Goal: Information Seeking & Learning: Find specific page/section

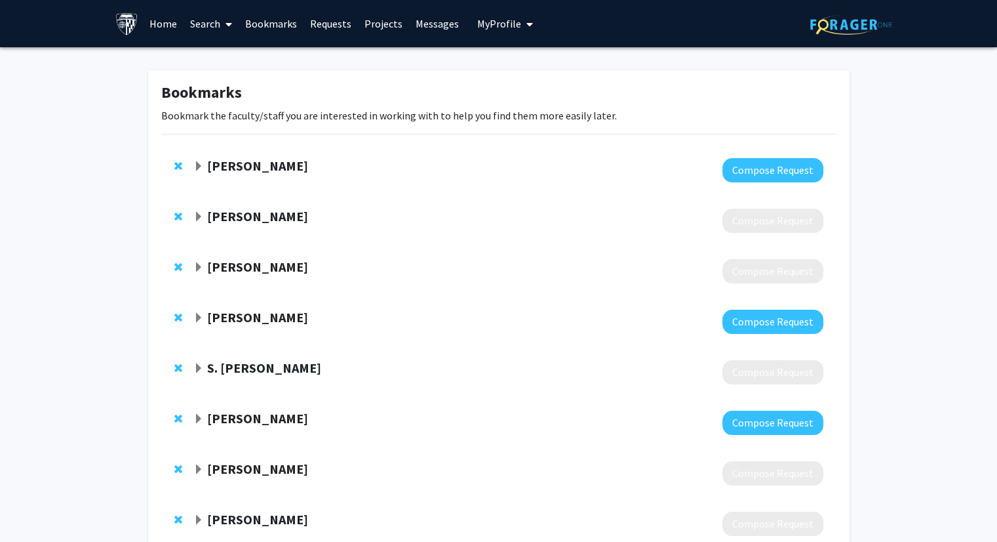
click at [213, 16] on link "Search" at bounding box center [211, 24] width 55 height 46
click at [261, 55] on span "Faculty/Staff" at bounding box center [232, 60] width 96 height 26
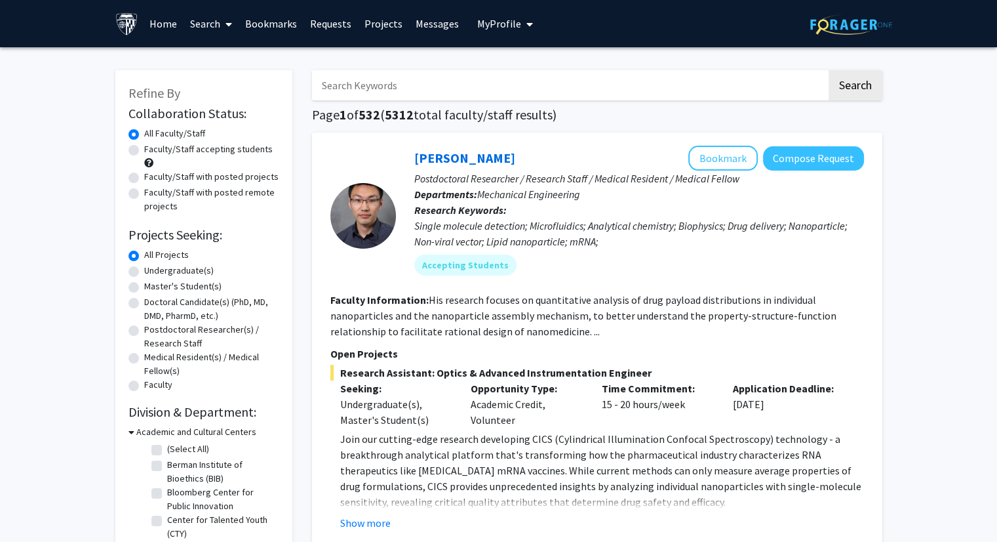
click at [144, 153] on label "Faculty/Staff accepting students" at bounding box center [208, 149] width 129 height 14
click at [144, 151] on input "Faculty/Staff accepting students" at bounding box center [148, 146] width 9 height 9
radio input "true"
click at [406, 96] on input "Search Keywords" at bounding box center [569, 85] width 515 height 30
type input "derm"
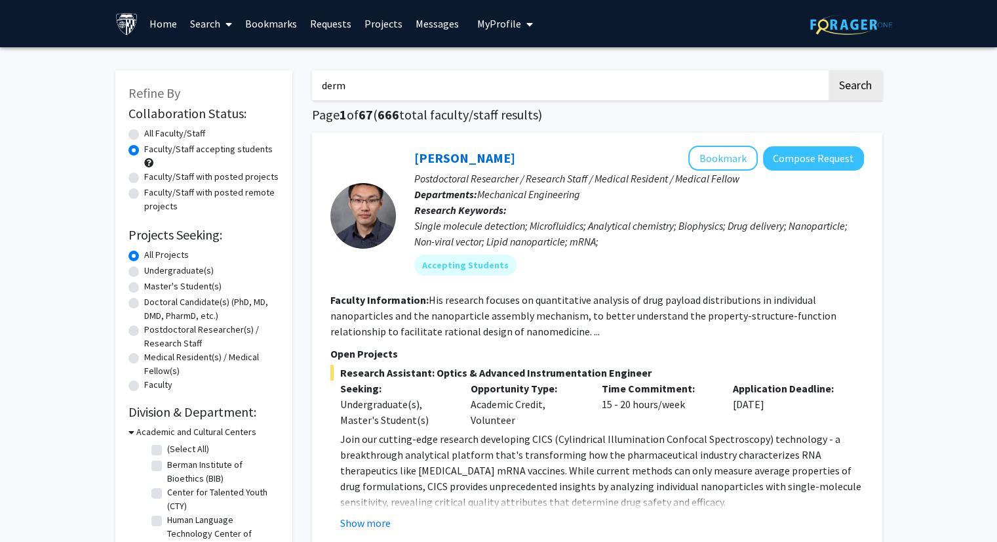
click at [829, 70] on button "Search" at bounding box center [856, 85] width 54 height 30
radio input "true"
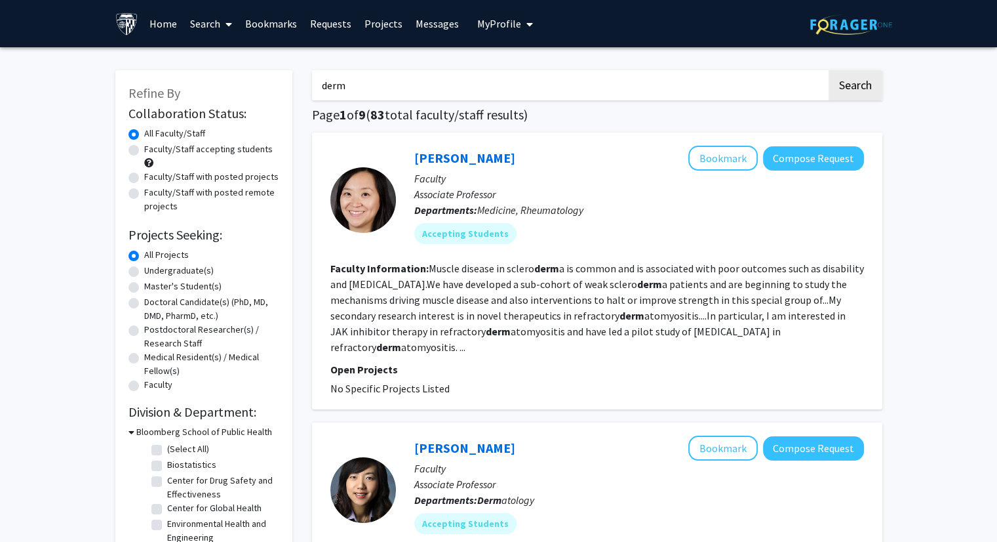
click at [144, 151] on label "Faculty/Staff accepting students" at bounding box center [208, 149] width 129 height 14
click at [144, 151] on input "Faculty/Staff accepting students" at bounding box center [148, 146] width 9 height 9
radio input "true"
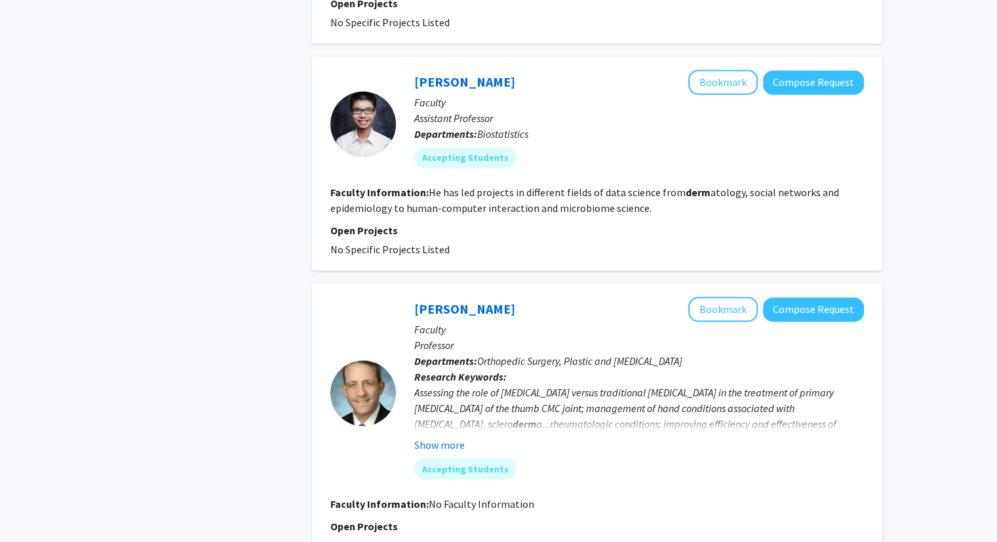
scroll to position [2046, 0]
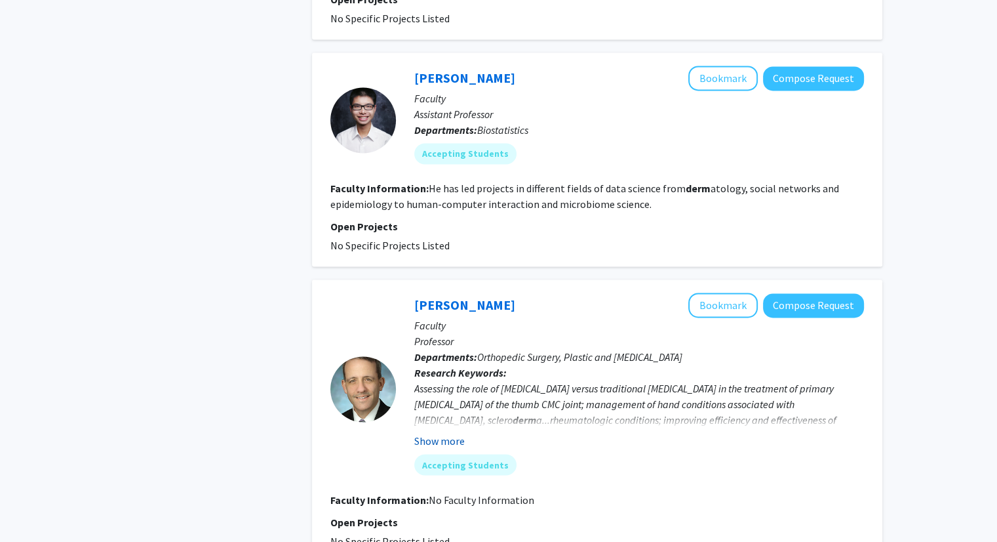
click at [452, 433] on button "Show more" at bounding box center [439, 441] width 50 height 16
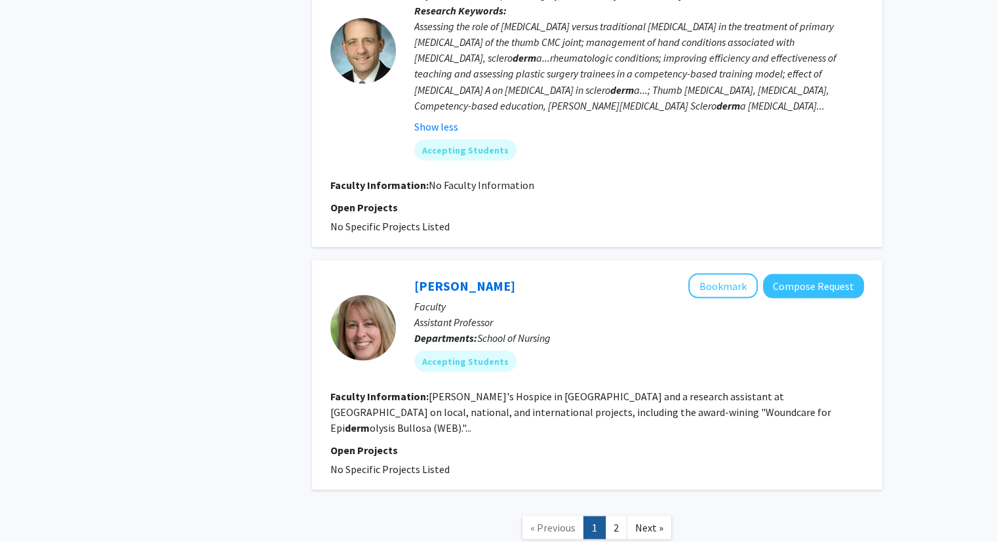
scroll to position [2407, 0]
click at [615, 515] on link "2" at bounding box center [616, 526] width 22 height 23
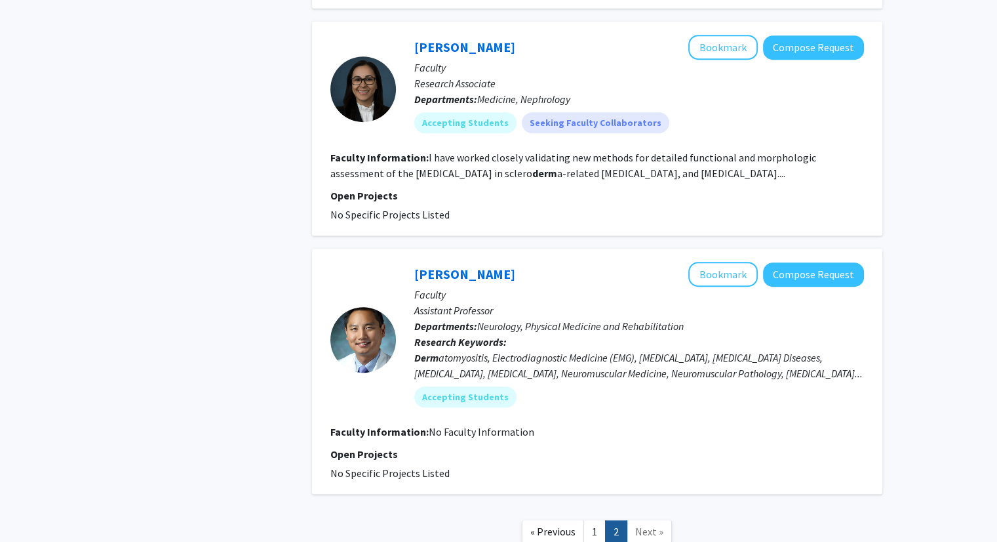
scroll to position [595, 0]
click at [454, 266] on link "[PERSON_NAME]" at bounding box center [464, 274] width 101 height 16
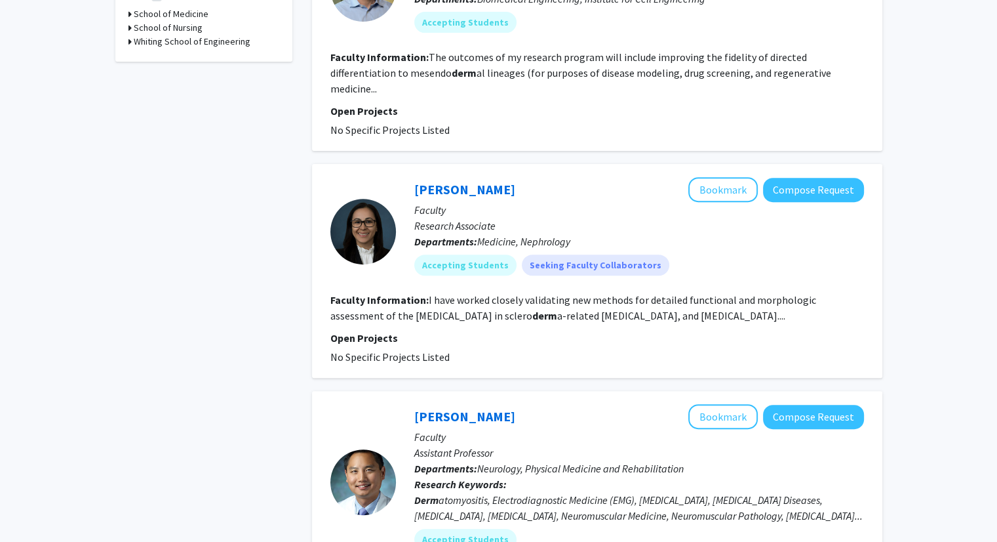
scroll to position [675, 0]
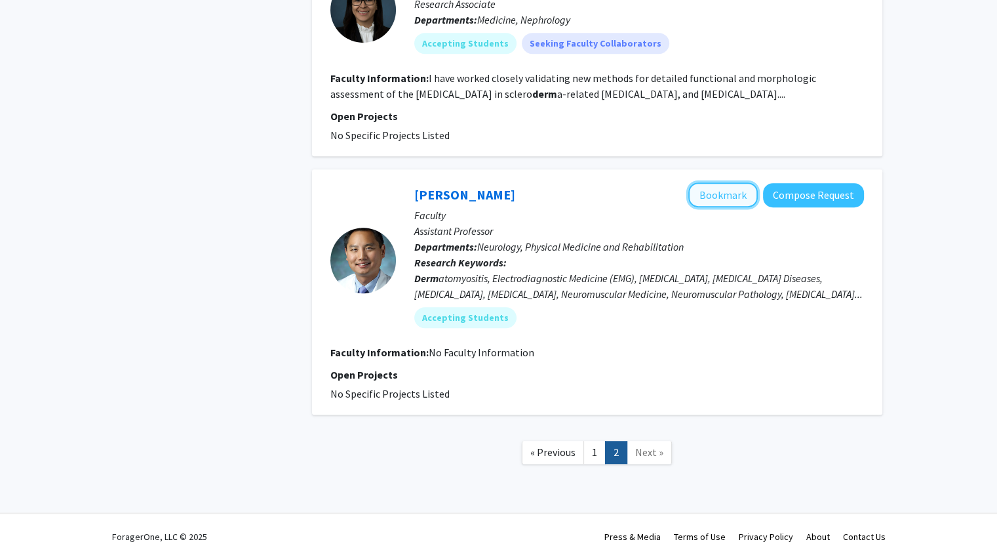
click at [719, 182] on button "Bookmark" at bounding box center [722, 194] width 69 height 25
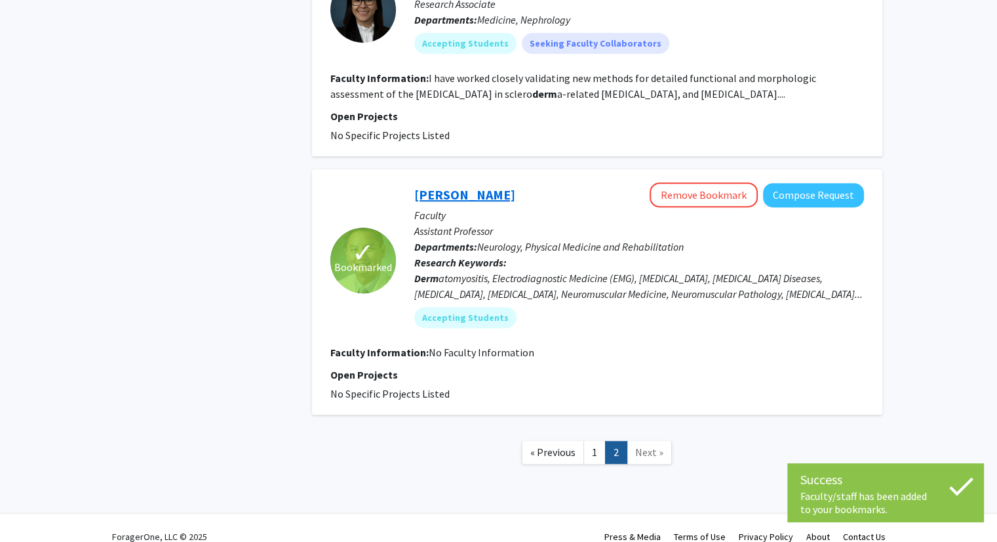
scroll to position [0, 0]
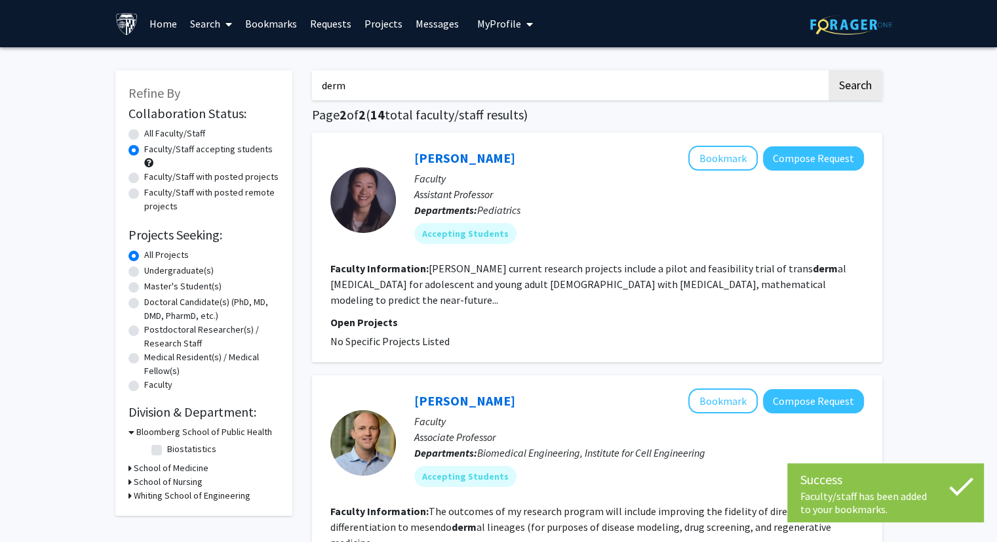
drag, startPoint x: 349, startPoint y: 89, endPoint x: 306, endPoint y: 90, distance: 43.3
type input "regen"
click at [829, 70] on button "Search" at bounding box center [856, 85] width 54 height 30
radio input "true"
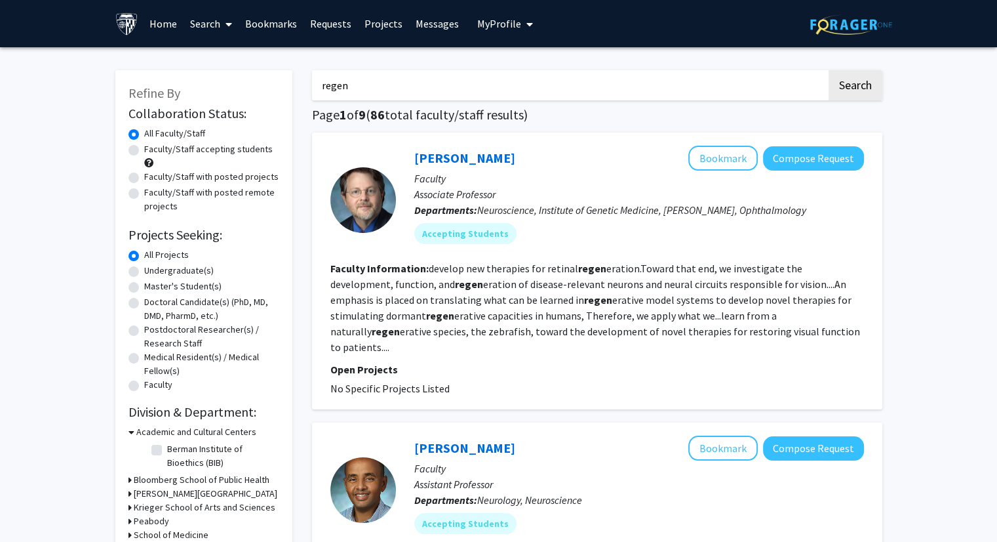
click at [144, 151] on label "Faculty/Staff accepting students" at bounding box center [208, 149] width 129 height 14
click at [144, 151] on input "Faculty/Staff accepting students" at bounding box center [148, 146] width 9 height 9
radio input "true"
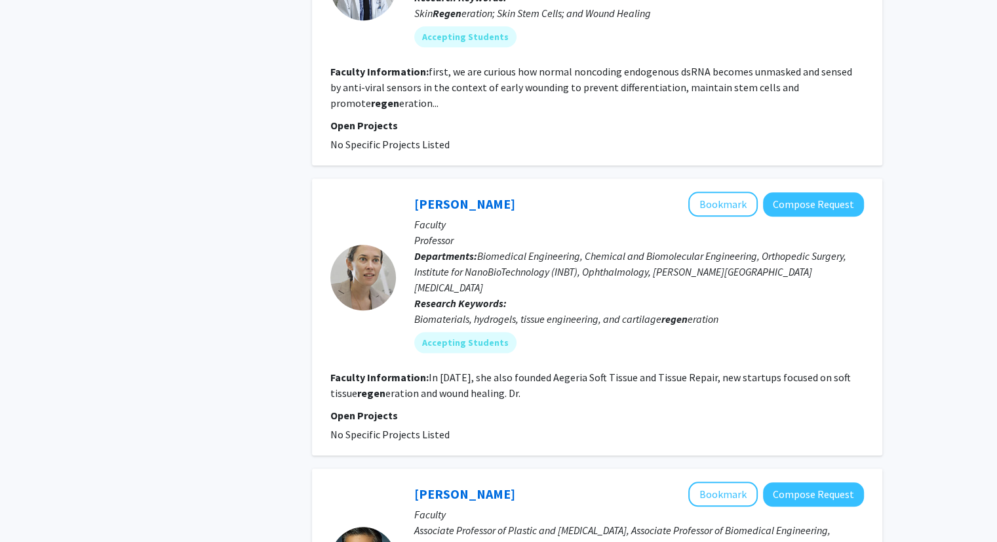
scroll to position [1324, 0]
click at [732, 191] on button "Bookmark" at bounding box center [722, 203] width 69 height 25
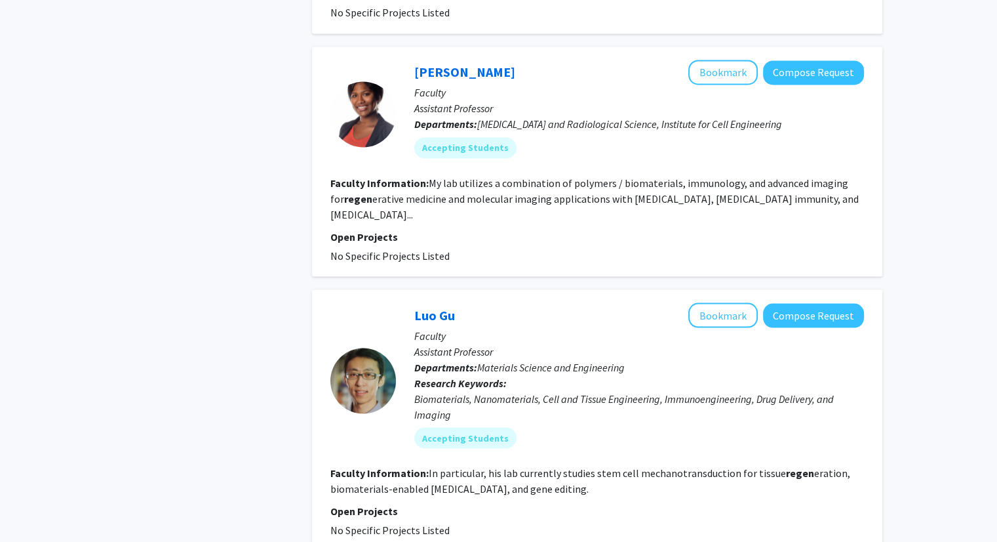
scroll to position [2411, 0]
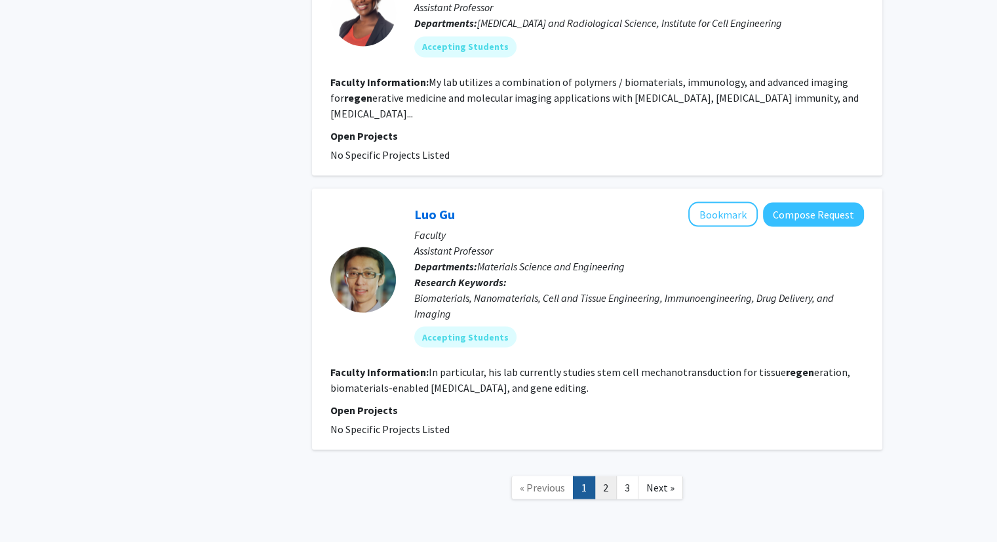
click at [605, 475] on link "2" at bounding box center [606, 486] width 22 height 23
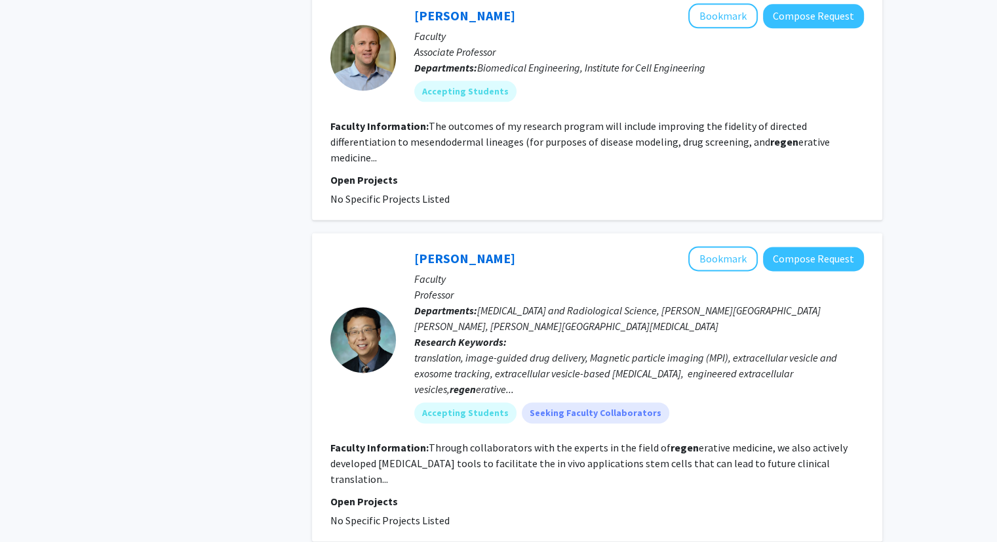
scroll to position [1719, 0]
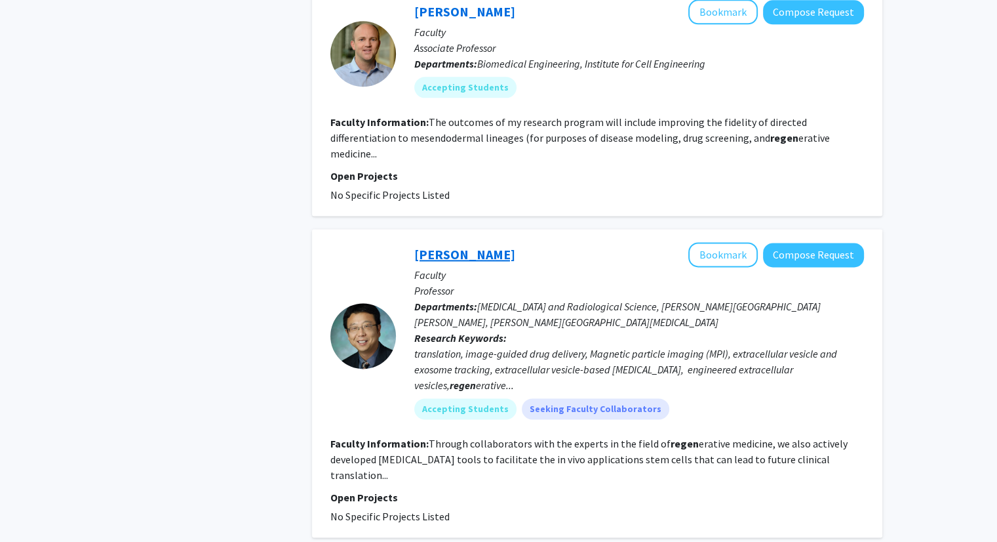
click at [475, 246] on link "[PERSON_NAME]" at bounding box center [464, 254] width 101 height 16
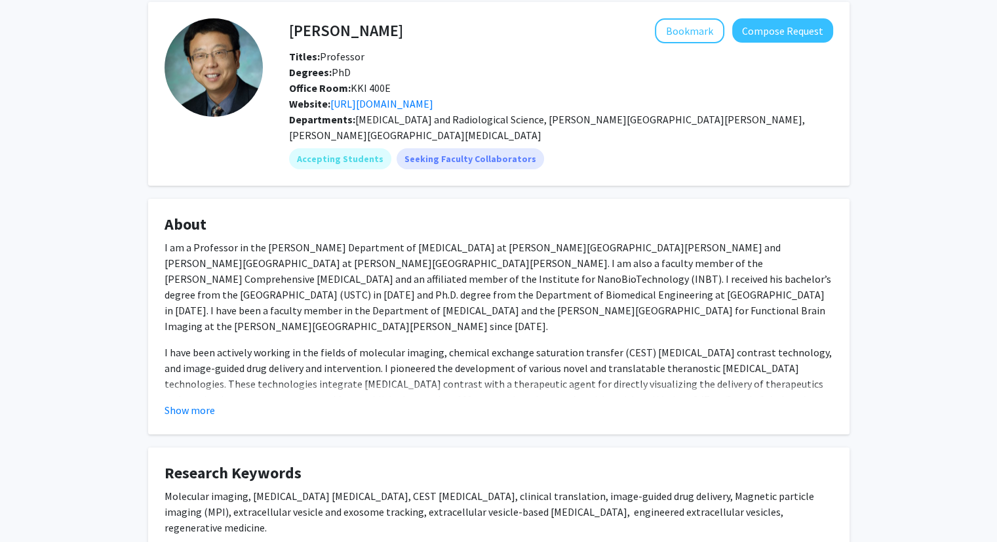
scroll to position [56, 0]
click at [195, 401] on button "Show more" at bounding box center [190, 409] width 50 height 16
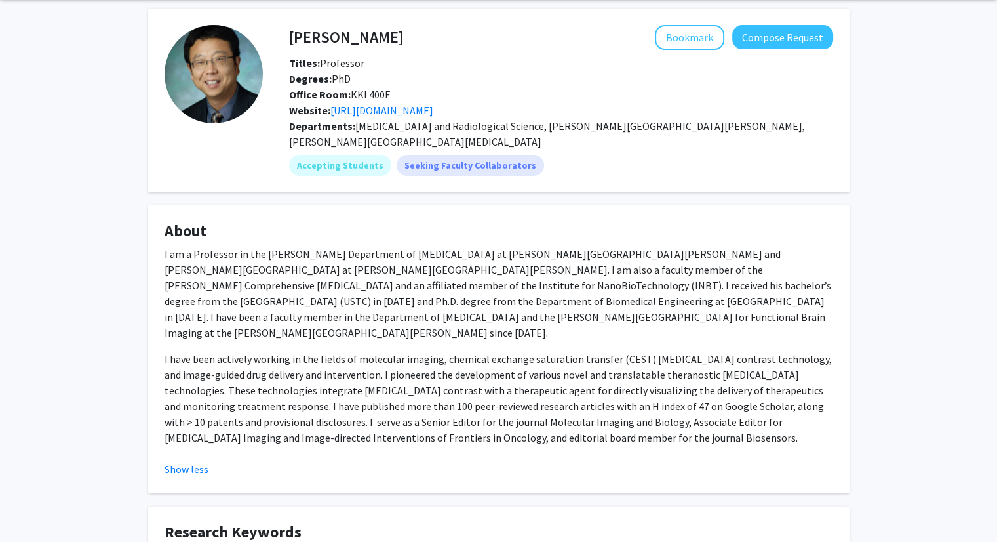
scroll to position [0, 0]
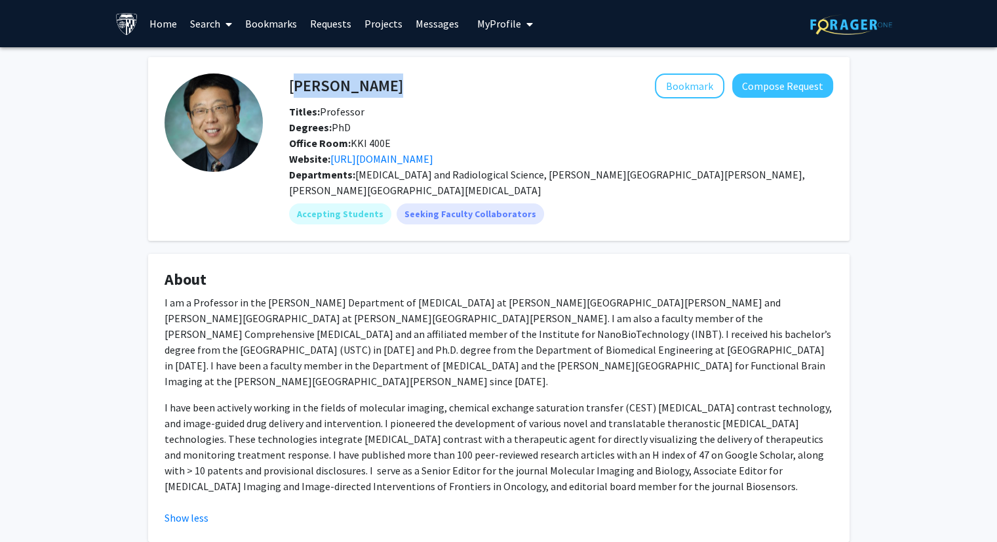
drag, startPoint x: 288, startPoint y: 88, endPoint x: 383, endPoint y: 82, distance: 94.6
click at [383, 82] on div "[PERSON_NAME] Bookmark Compose Request" at bounding box center [561, 85] width 564 height 25
copy h4 "[PERSON_NAME]"
click at [671, 85] on button "Bookmark" at bounding box center [689, 85] width 69 height 25
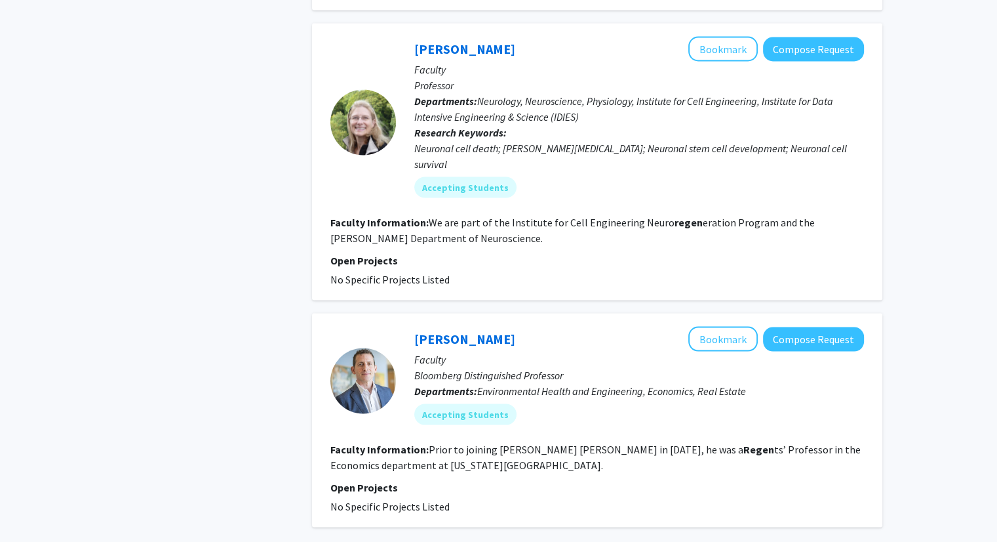
scroll to position [2475, 0]
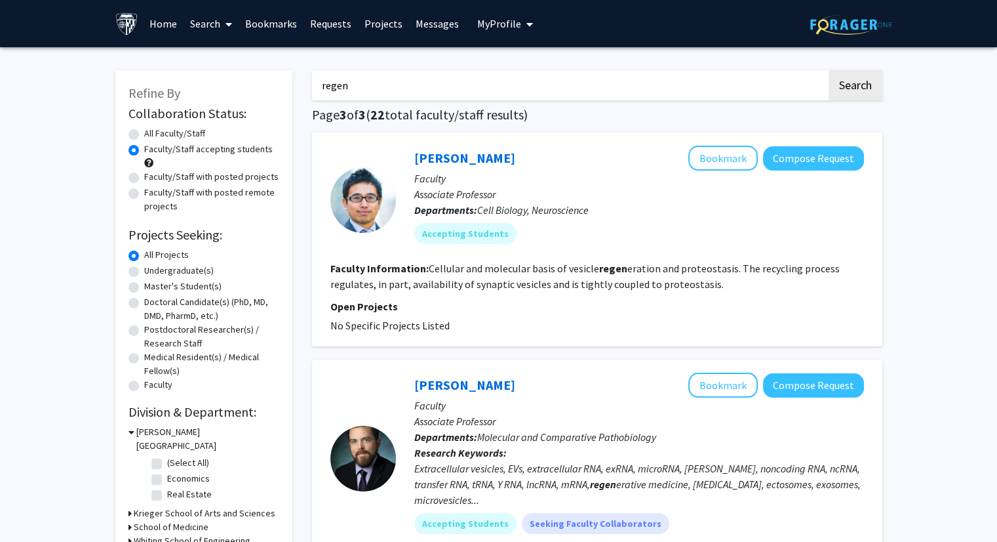
drag, startPoint x: 359, startPoint y: 85, endPoint x: 313, endPoint y: 84, distance: 45.2
click at [313, 84] on input "regen" at bounding box center [569, 85] width 515 height 30
click at [922, 138] on div "Refine By Collaboration Status: Collaboration Status All Faculty/Staff Collabor…" at bounding box center [498, 386] width 997 height 679
drag, startPoint x: 366, startPoint y: 85, endPoint x: 315, endPoint y: 79, distance: 52.1
click at [315, 79] on input "regen" at bounding box center [569, 85] width 515 height 30
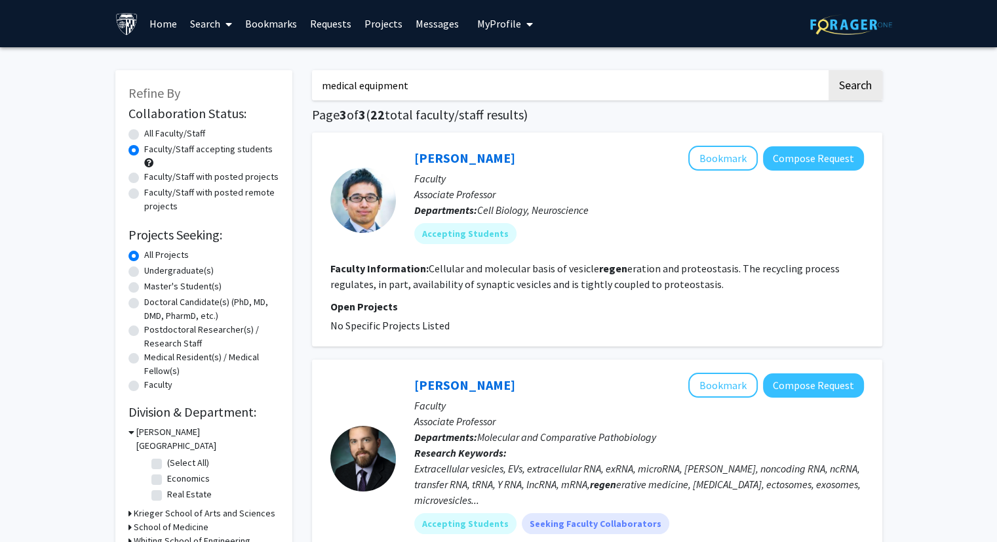
type input "medical equipment"
click at [829, 70] on button "Search" at bounding box center [856, 85] width 54 height 30
radio input "true"
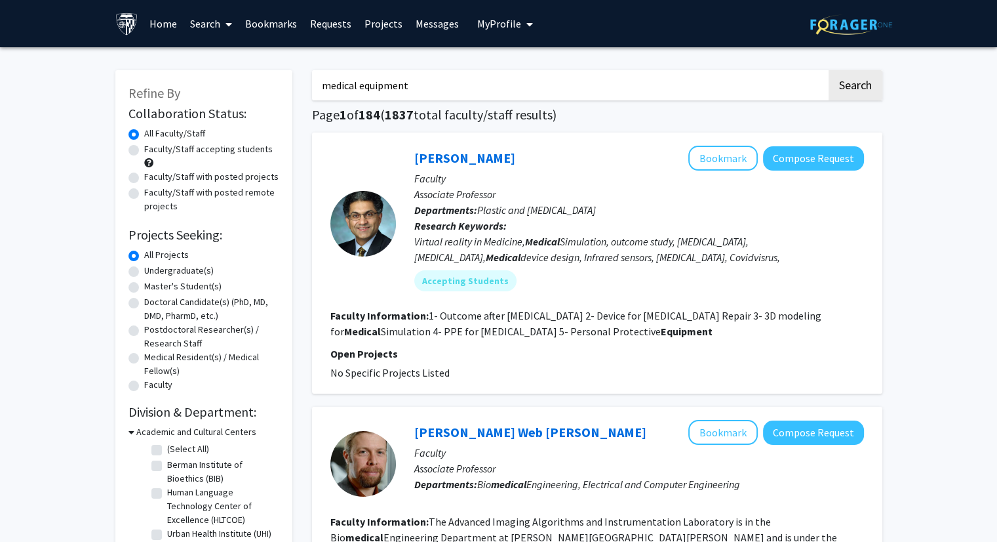
click at [144, 151] on label "Faculty/Staff accepting students" at bounding box center [208, 149] width 129 height 14
click at [144, 151] on input "Faculty/Staff accepting students" at bounding box center [148, 146] width 9 height 9
radio input "true"
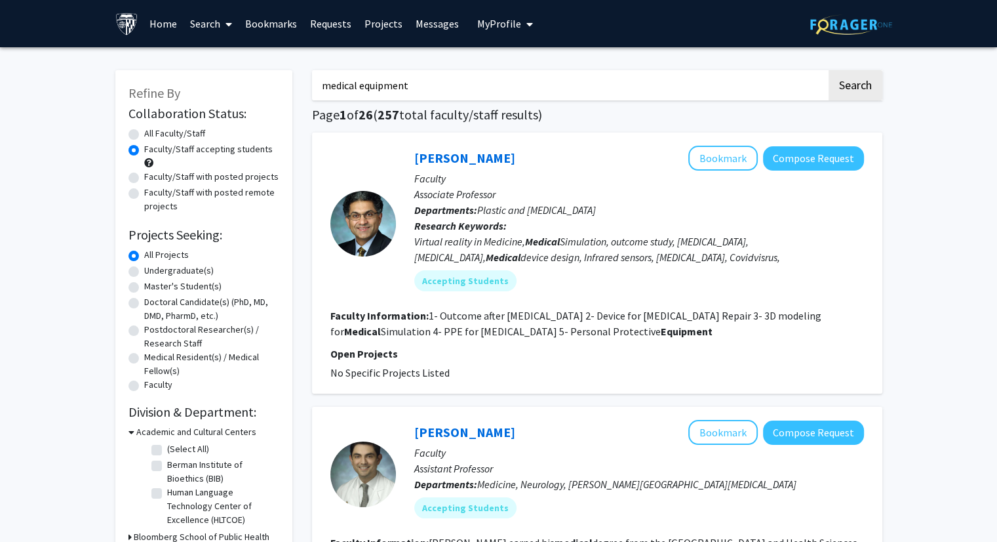
click at [362, 87] on input "medical equipment" at bounding box center [569, 85] width 515 height 30
drag, startPoint x: 358, startPoint y: 87, endPoint x: 325, endPoint y: 85, distance: 33.5
click at [325, 85] on input "medical equipment" at bounding box center [569, 85] width 515 height 30
type input "supply equipment"
click at [829, 70] on button "Search" at bounding box center [856, 85] width 54 height 30
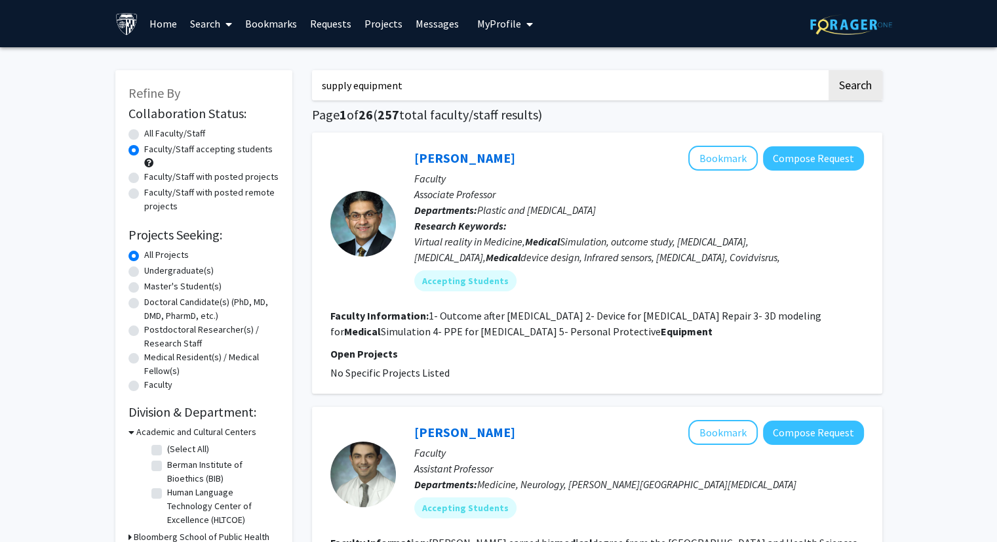
radio input "true"
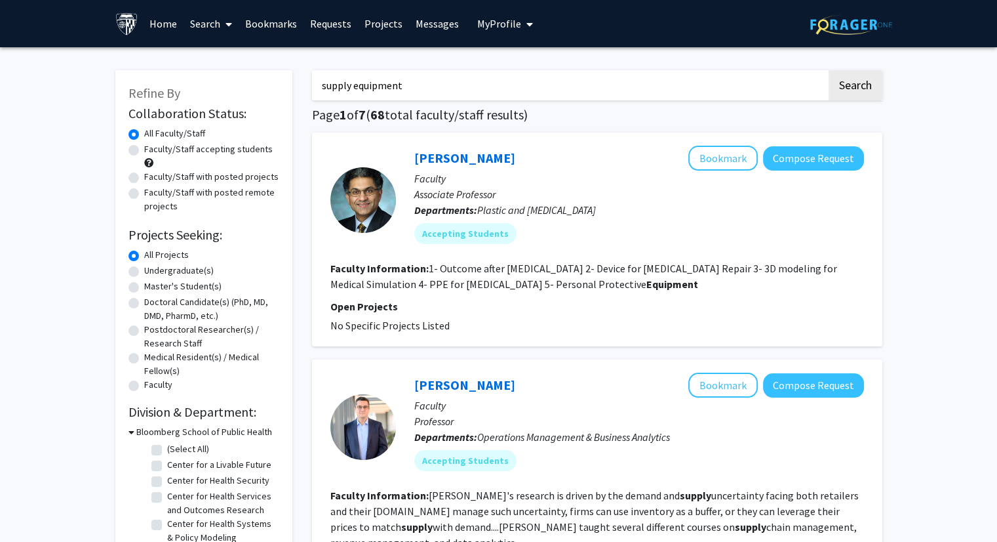
click at [144, 153] on label "Faculty/Staff accepting students" at bounding box center [208, 149] width 129 height 14
click at [144, 151] on input "Faculty/Staff accepting students" at bounding box center [148, 146] width 9 height 9
radio input "true"
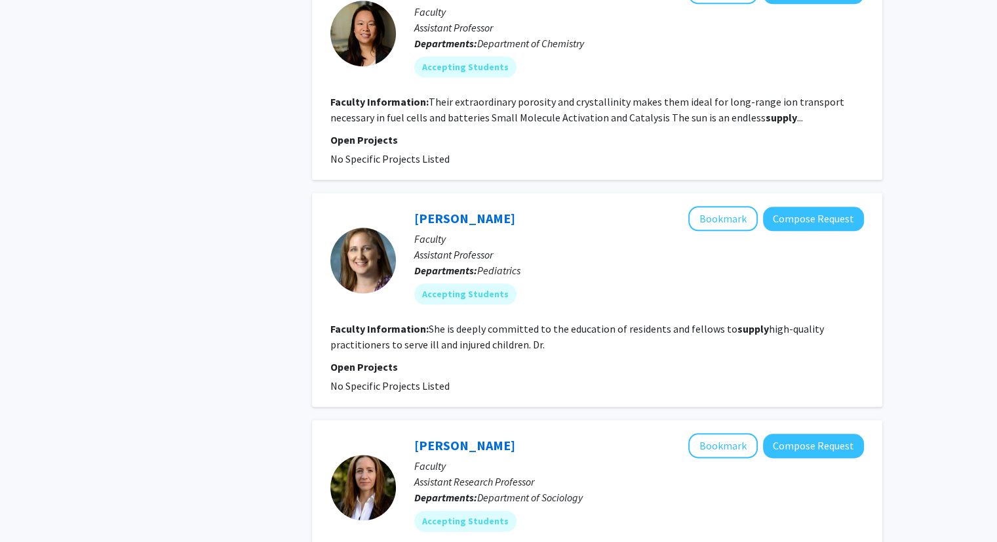
scroll to position [1425, 0]
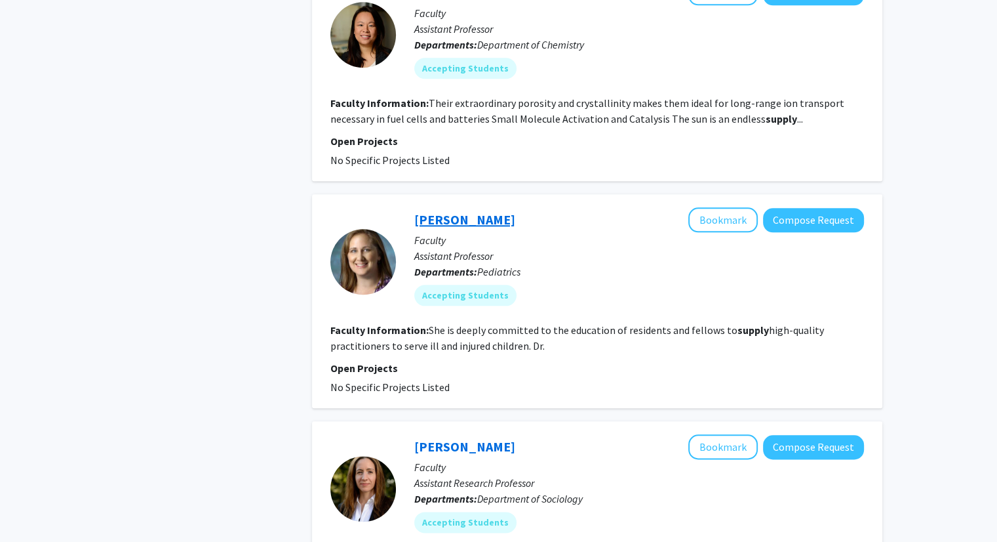
click at [478, 218] on link "[PERSON_NAME]" at bounding box center [464, 219] width 101 height 16
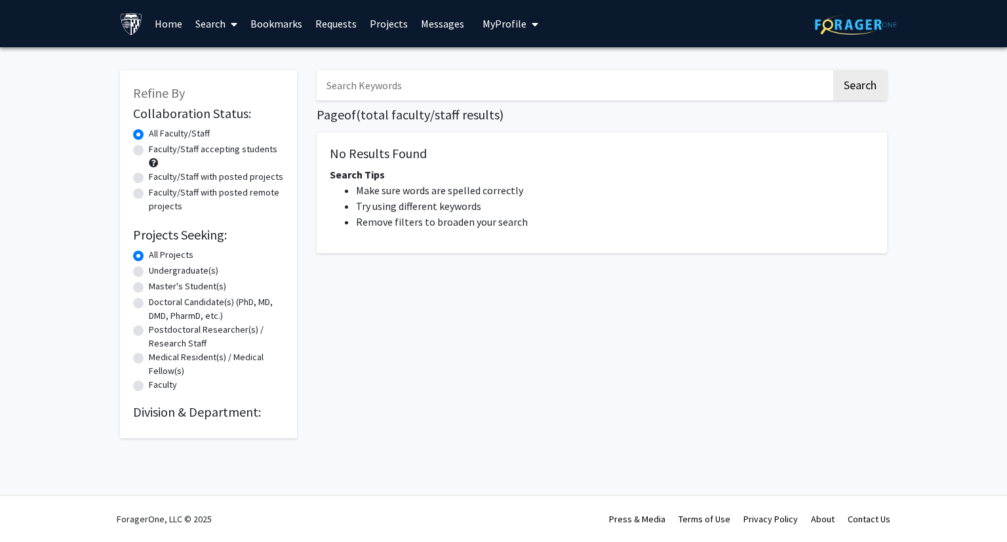
click at [436, 76] on input "Search Keywords" at bounding box center [574, 85] width 515 height 30
click at [149, 149] on label "Faculty/Staff accepting students" at bounding box center [213, 149] width 129 height 14
click at [149, 149] on input "Faculty/Staff accepting students" at bounding box center [153, 146] width 9 height 9
radio input "true"
click at [216, 18] on link "Search" at bounding box center [216, 24] width 55 height 46
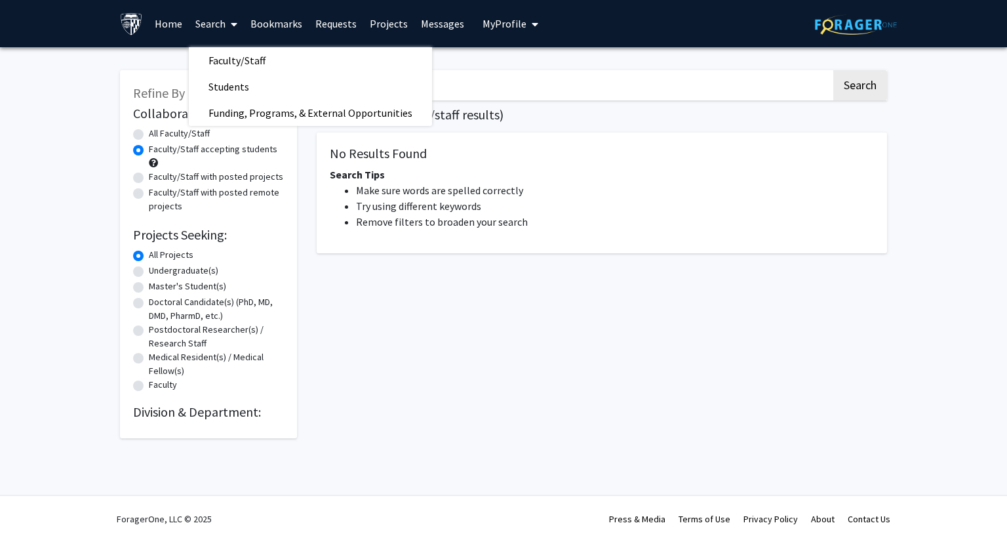
click at [216, 18] on link "Search" at bounding box center [216, 24] width 55 height 46
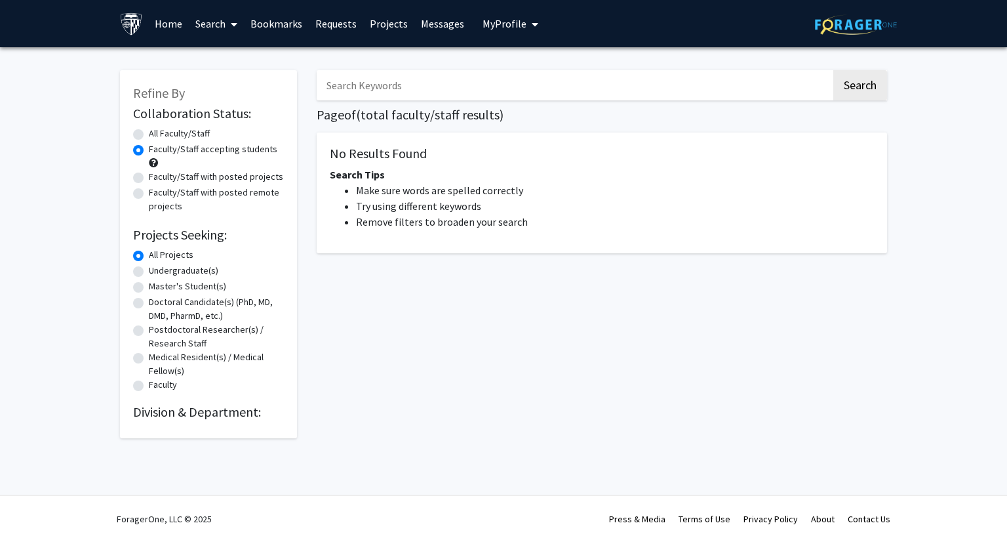
click at [149, 181] on label "Faculty/Staff with posted projects" at bounding box center [216, 177] width 134 height 14
click at [149, 178] on input "Faculty/Staff with posted projects" at bounding box center [153, 174] width 9 height 9
radio input "true"
click at [386, 85] on input "Search Keywords" at bounding box center [574, 85] width 515 height 30
type input "."
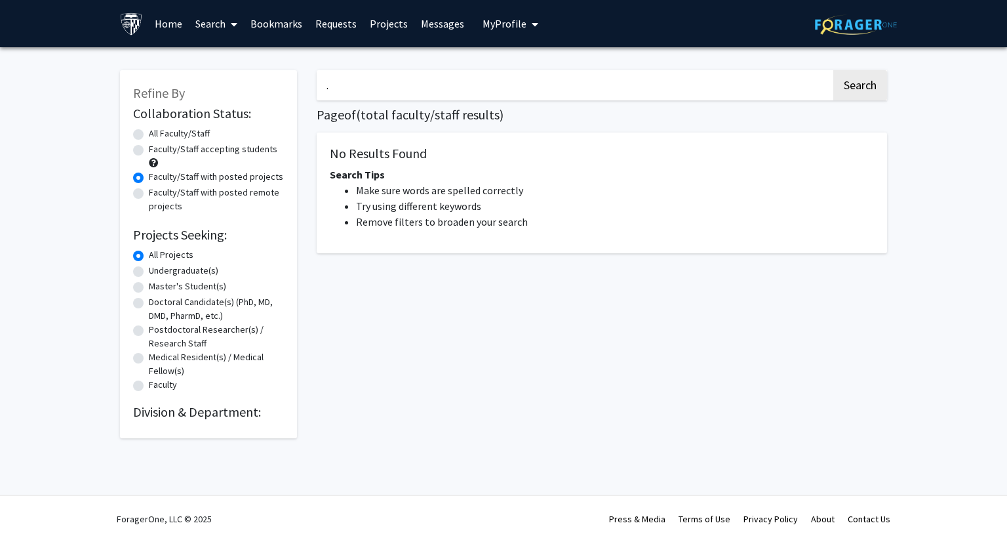
click at [833, 70] on button "Search" at bounding box center [860, 85] width 54 height 30
click at [858, 90] on button "Search" at bounding box center [860, 85] width 54 height 30
click at [419, 85] on input "." at bounding box center [574, 85] width 515 height 30
type input "s"
click at [833, 70] on button "Search" at bounding box center [860, 85] width 54 height 30
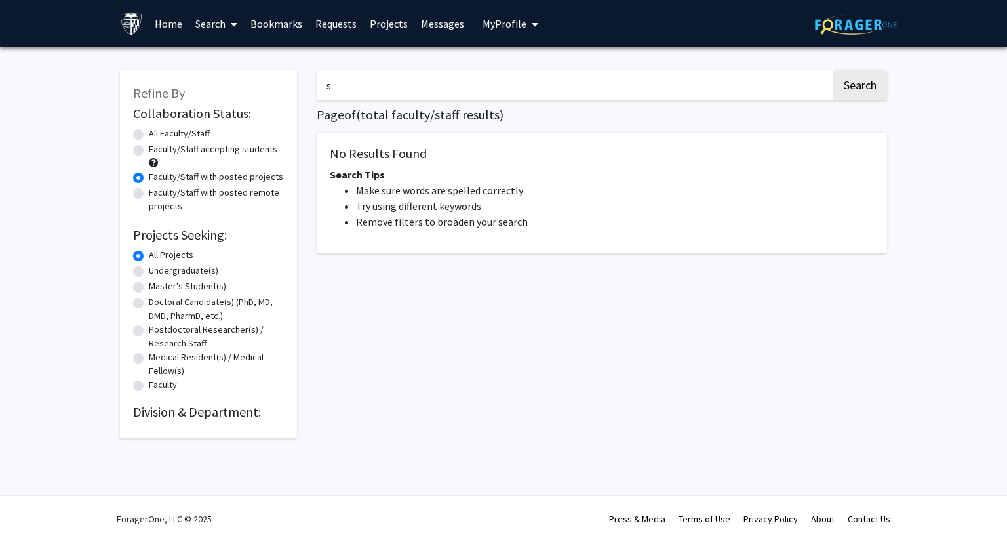
click at [361, 80] on input "s" at bounding box center [574, 85] width 515 height 30
click at [218, 26] on link "Search" at bounding box center [216, 24] width 55 height 46
click at [222, 53] on span "Faculty/Staff" at bounding box center [237, 60] width 96 height 26
click at [149, 136] on label "All Faculty/Staff" at bounding box center [179, 134] width 61 height 14
click at [149, 135] on input "All Faculty/Staff" at bounding box center [153, 131] width 9 height 9
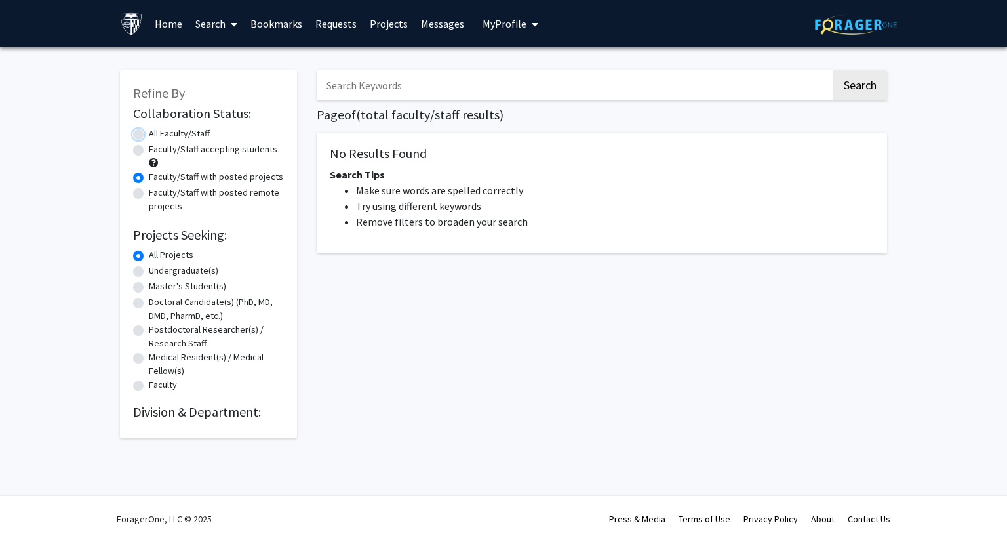
radio input "true"
click at [149, 174] on label "Faculty/Staff with posted projects" at bounding box center [216, 177] width 134 height 14
click at [149, 174] on input "Faculty/Staff with posted projects" at bounding box center [153, 174] width 9 height 9
radio input "true"
click at [149, 148] on label "Faculty/Staff accepting students" at bounding box center [213, 149] width 129 height 14
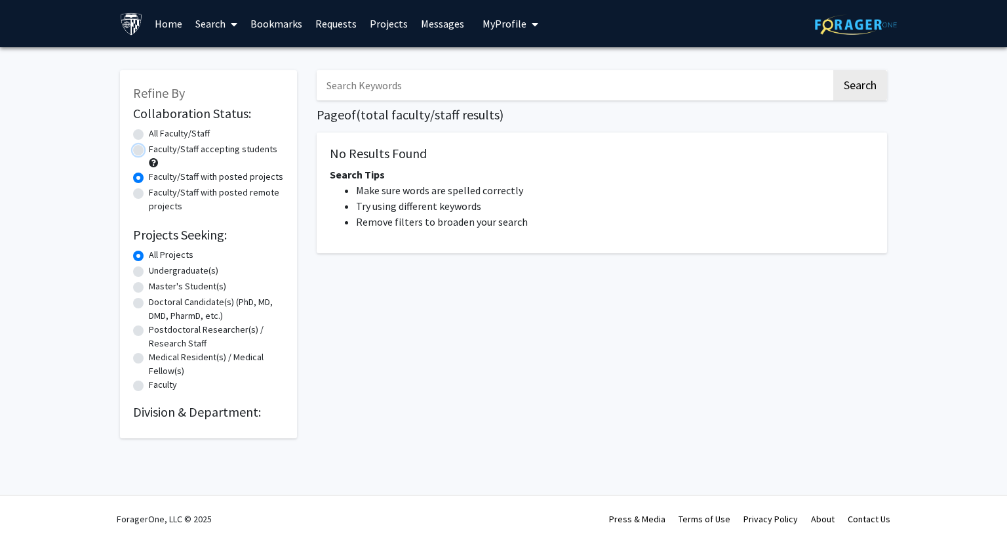
click at [149, 148] on input "Faculty/Staff accepting students" at bounding box center [153, 146] width 9 height 9
radio input "true"
click at [396, 92] on input "Search Keywords" at bounding box center [574, 85] width 515 height 30
type input "a"
type input "ear"
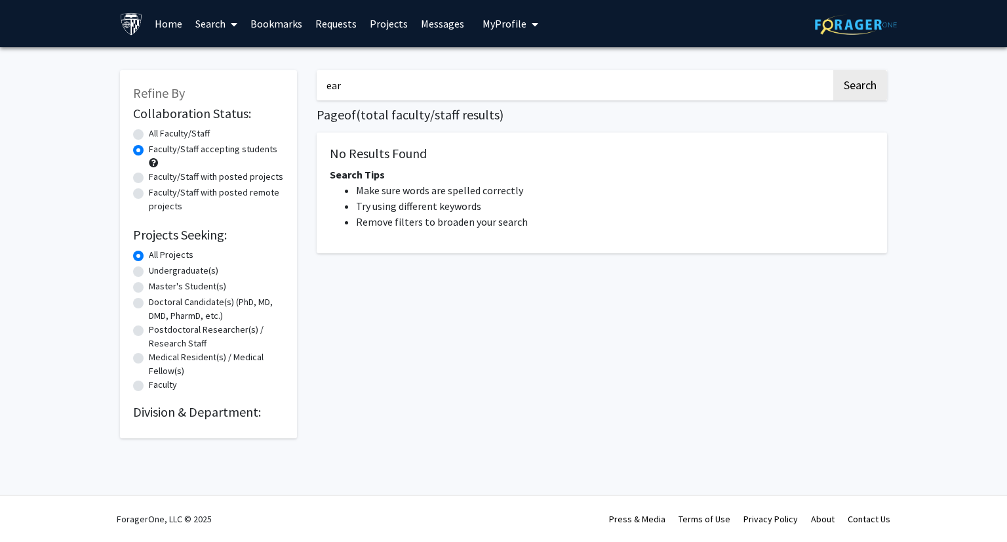
click at [833, 70] on button "Search" at bounding box center [860, 85] width 54 height 30
click at [881, 89] on button "Search" at bounding box center [860, 85] width 54 height 30
click at [161, 27] on link "Home" at bounding box center [168, 24] width 41 height 46
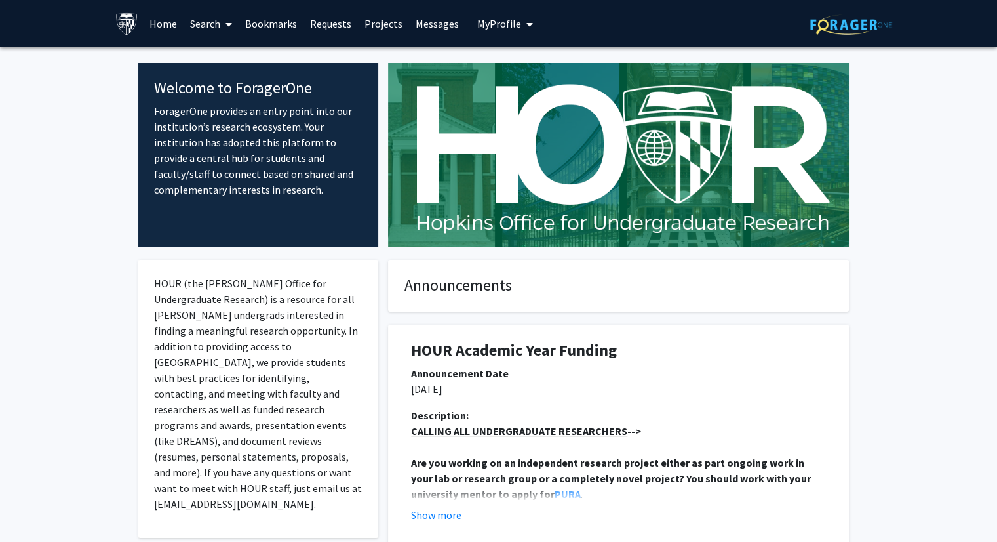
click at [214, 24] on link "Search" at bounding box center [211, 24] width 55 height 46
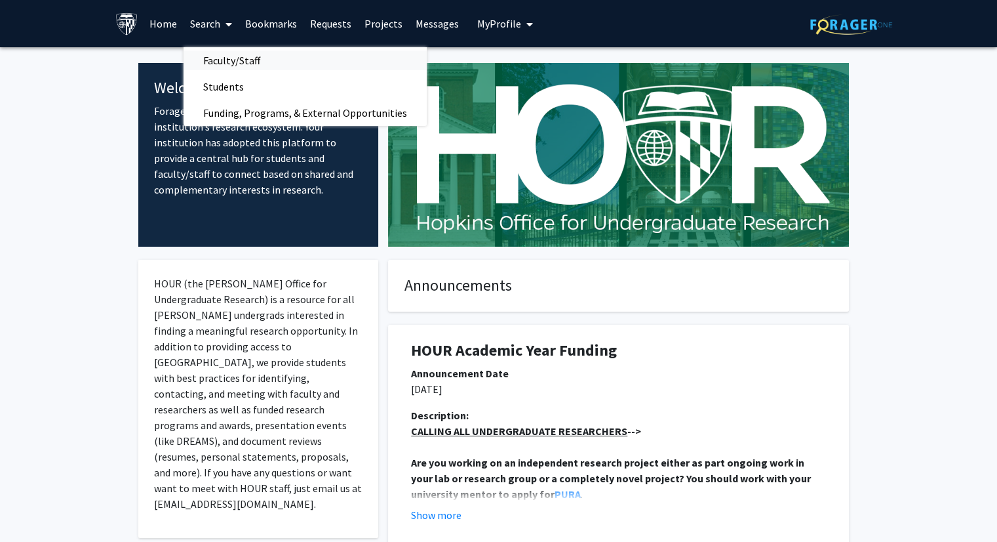
click at [242, 54] on span "Faculty/Staff" at bounding box center [232, 60] width 96 height 26
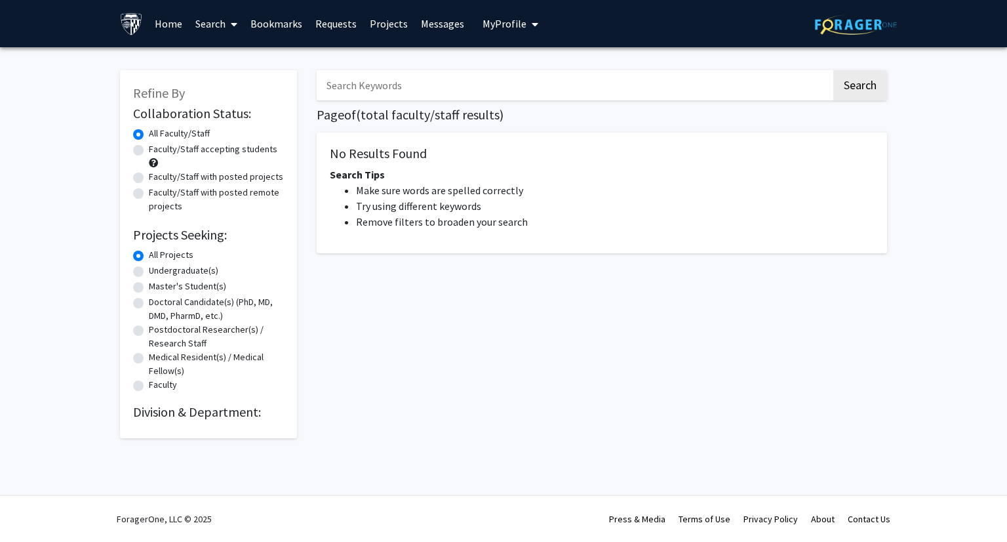
click at [149, 149] on label "Faculty/Staff accepting students" at bounding box center [213, 149] width 129 height 14
click at [149, 149] on input "Faculty/Staff accepting students" at bounding box center [153, 146] width 9 height 9
radio input "true"
click at [427, 90] on input "Search Keywords" at bounding box center [574, 85] width 515 height 30
type input "ear"
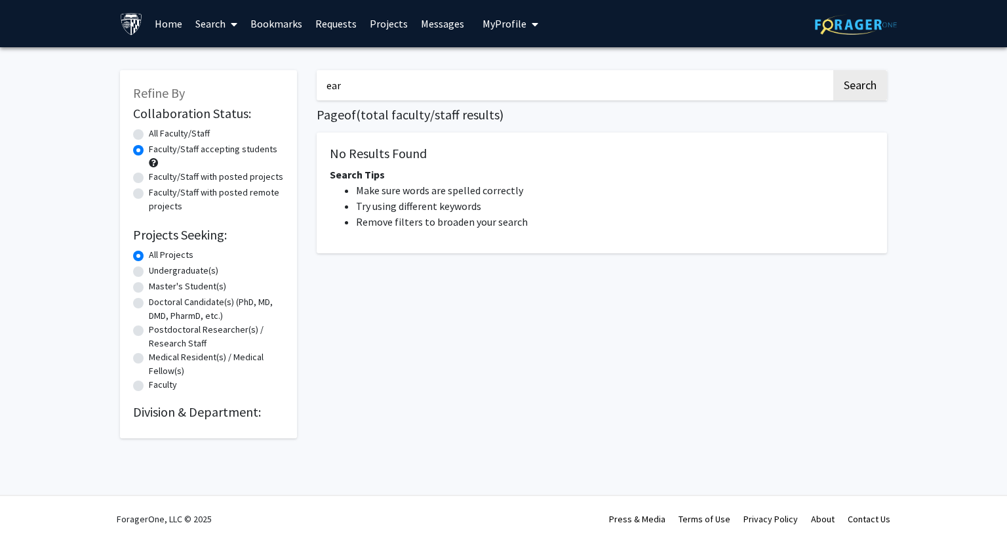
click at [833, 70] on button "Search" at bounding box center [860, 85] width 54 height 30
click at [846, 90] on button "Search" at bounding box center [860, 85] width 54 height 30
click at [360, 93] on input "ear" at bounding box center [574, 85] width 515 height 30
click at [484, 234] on div "No Results Found Search Tips Make sure words are spelled correctly Try using di…" at bounding box center [602, 192] width 570 height 121
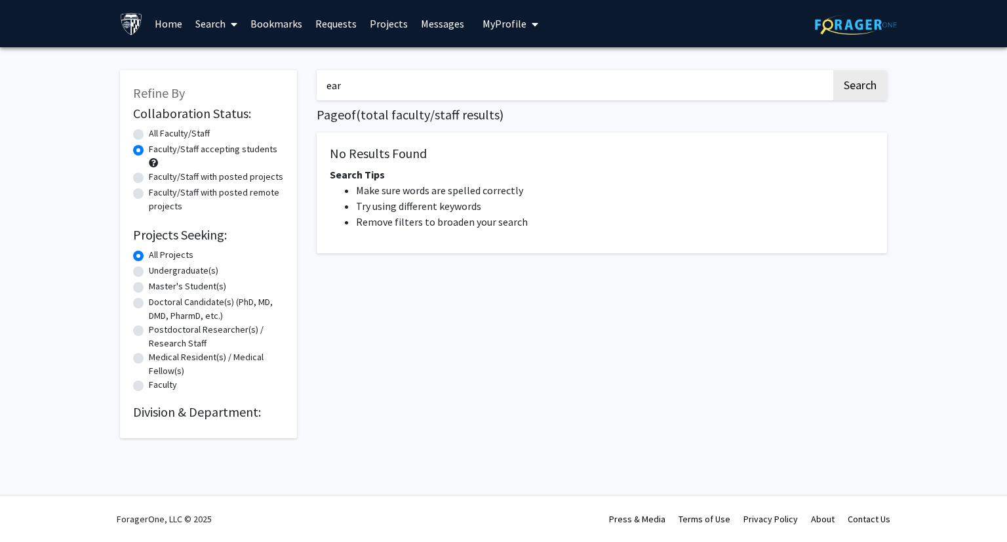
click at [378, 186] on li "Make sure words are spelled correctly" at bounding box center [615, 190] width 518 height 16
drag, startPoint x: 359, startPoint y: 87, endPoint x: 294, endPoint y: 92, distance: 65.8
click at [294, 92] on div "Refine By Collaboration Status: Collaboration Status All Faculty/Staff Collabor…" at bounding box center [503, 247] width 787 height 381
click at [133, 140] on div "All Faculty/Staff" at bounding box center [208, 135] width 151 height 16
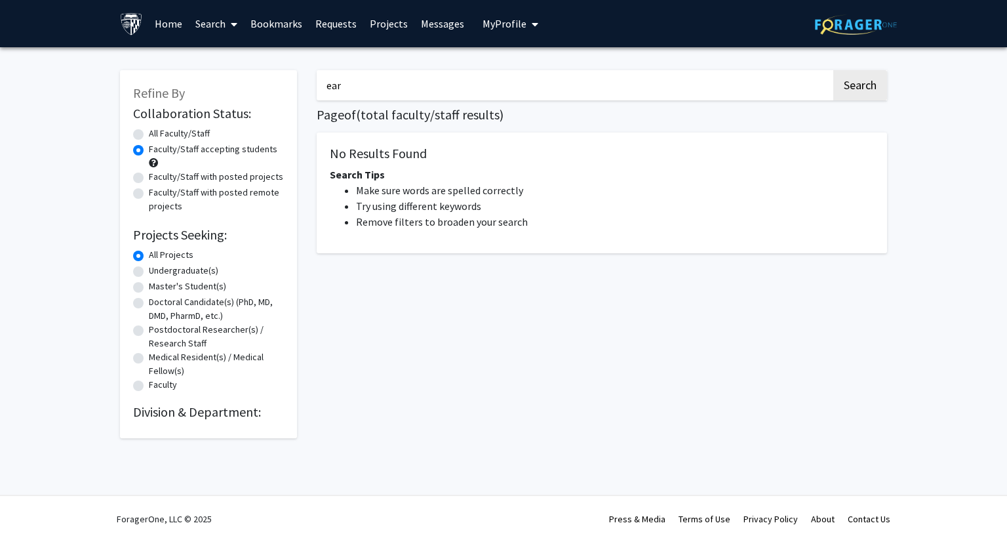
click at [149, 138] on label "All Faculty/Staff" at bounding box center [179, 134] width 61 height 14
click at [149, 135] on input "All Faculty/Staff" at bounding box center [153, 131] width 9 height 9
radio input "true"
click at [349, 73] on input "ear" at bounding box center [574, 85] width 515 height 30
type input "ear"
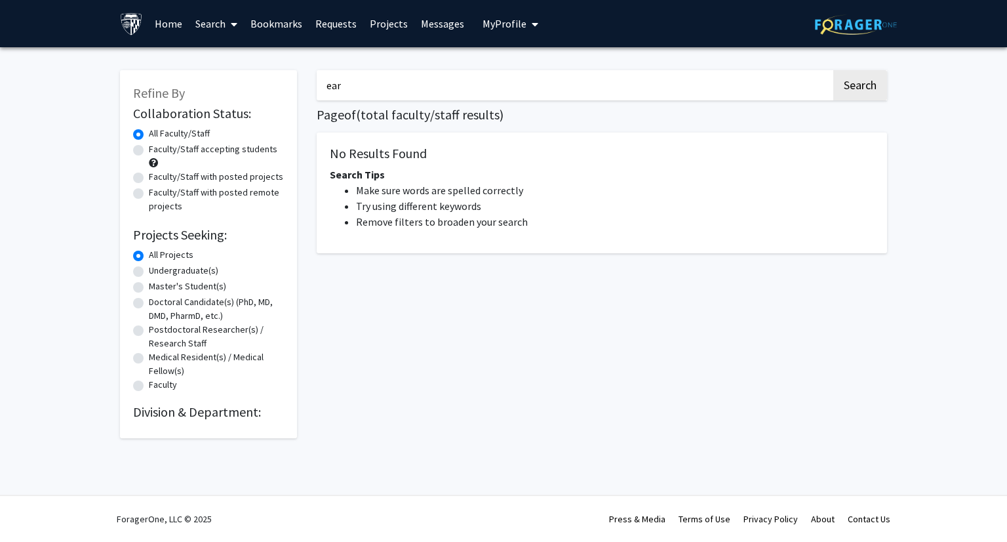
click at [833, 70] on button "Search" at bounding box center [860, 85] width 54 height 30
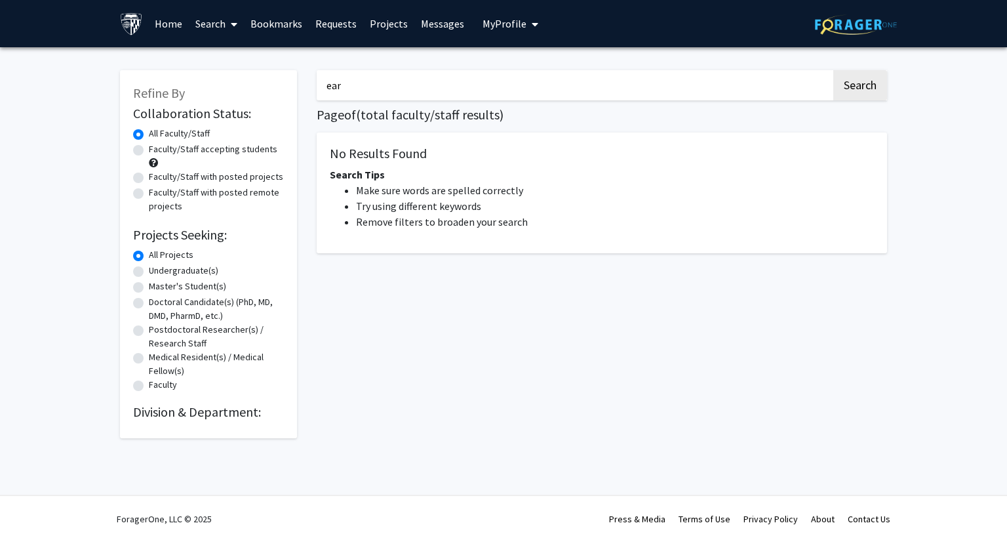
click at [833, 70] on button "Search" at bounding box center [860, 85] width 54 height 30
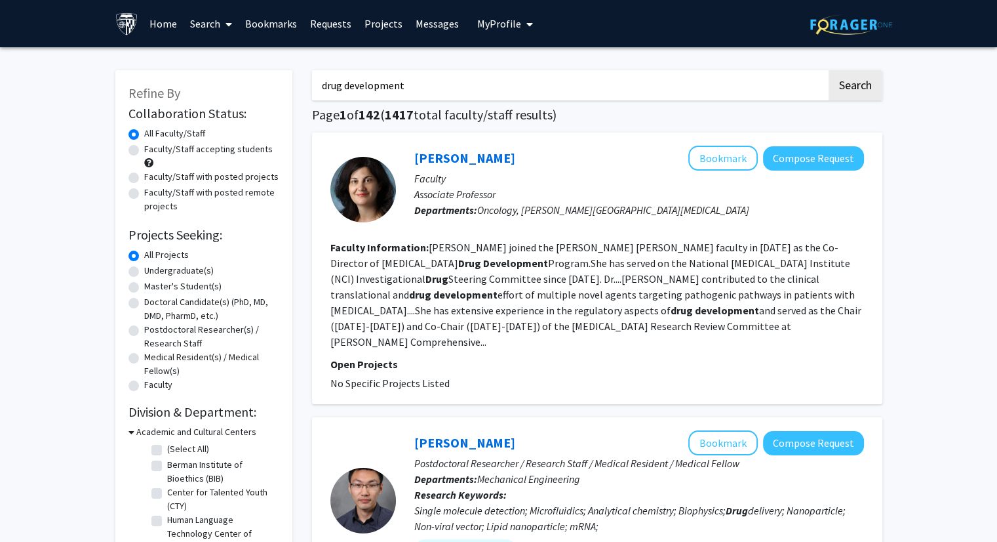
drag, startPoint x: 445, startPoint y: 89, endPoint x: 304, endPoint y: 92, distance: 141.0
type input "ear"
click at [829, 70] on button "Search" at bounding box center [856, 85] width 54 height 30
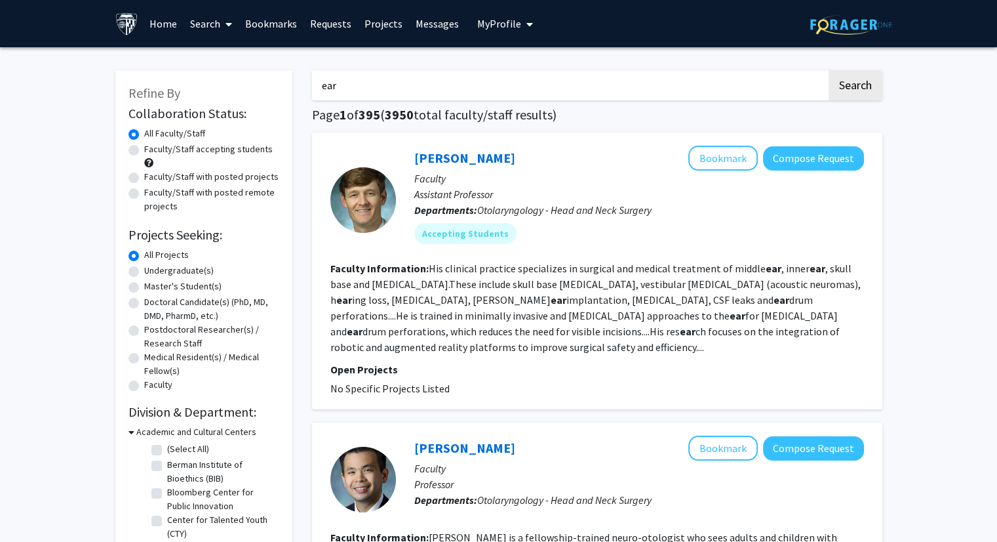
click at [144, 154] on label "Faculty/Staff accepting students" at bounding box center [208, 149] width 129 height 14
click at [144, 151] on input "Faculty/Staff accepting students" at bounding box center [148, 146] width 9 height 9
radio input "true"
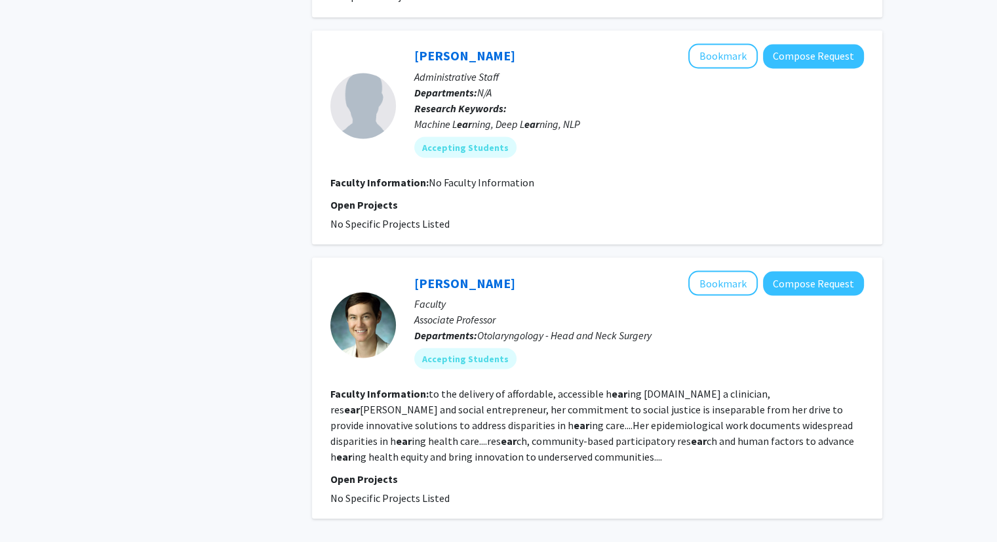
scroll to position [2421, 0]
click at [471, 274] on link "Carrie Nieman" at bounding box center [464, 282] width 101 height 16
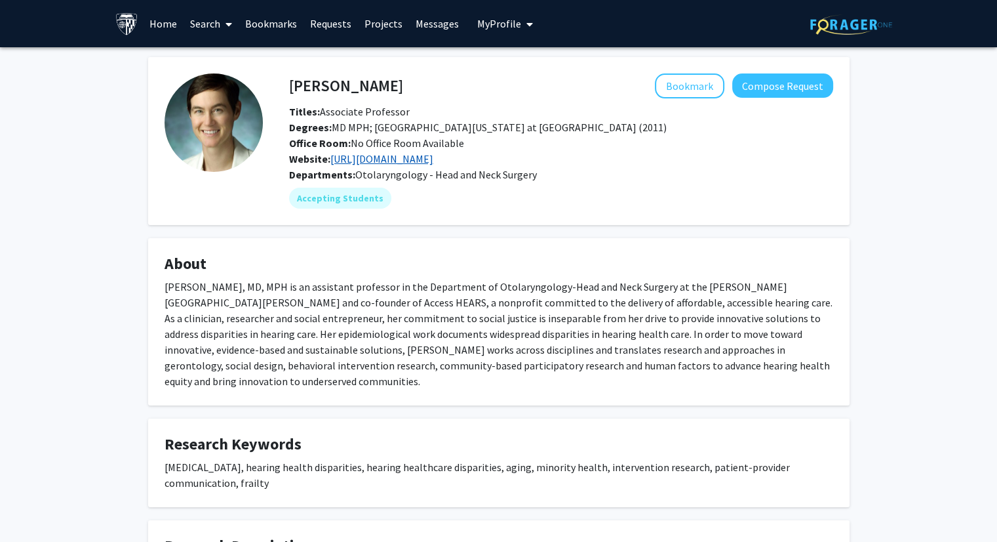
click at [433, 157] on link "https://www.jhucochlearcenter.org/" at bounding box center [381, 158] width 103 height 13
